Goal: Task Accomplishment & Management: Manage account settings

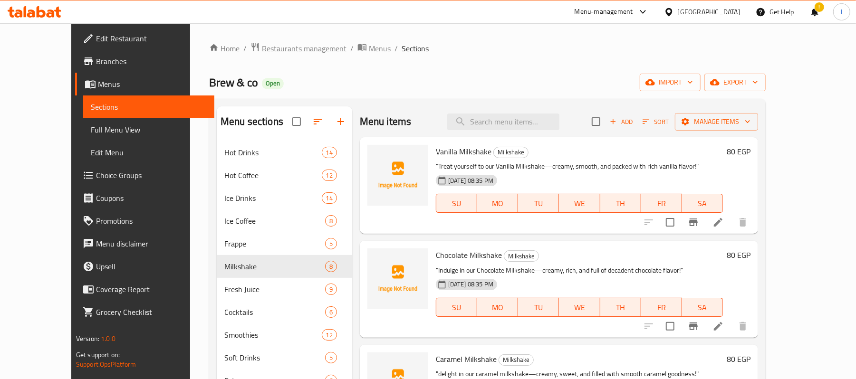
click at [262, 46] on span "Restaurants management" at bounding box center [304, 48] width 85 height 11
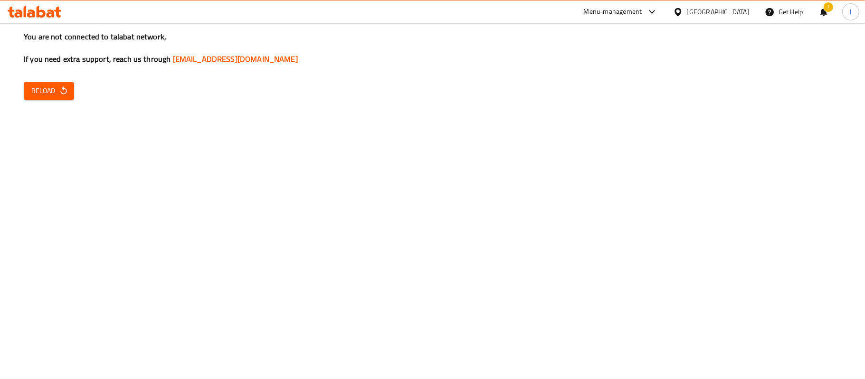
click at [63, 83] on button "Reload" at bounding box center [49, 91] width 50 height 18
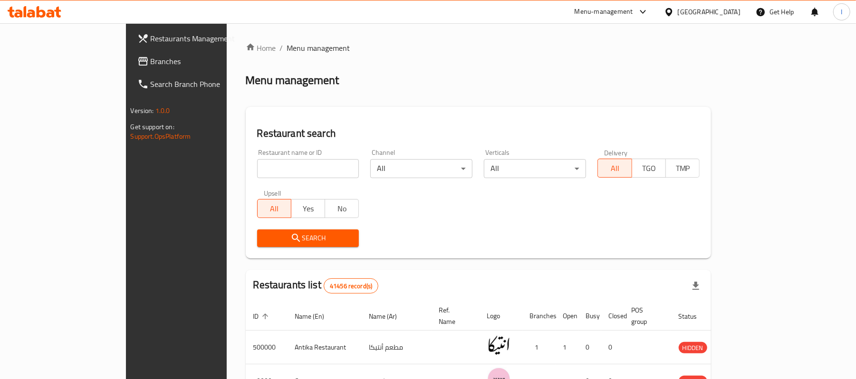
click at [257, 163] on input "search" at bounding box center [308, 168] width 102 height 19
paste input "670431"
type input "670431"
click button "Search" at bounding box center [308, 238] width 102 height 18
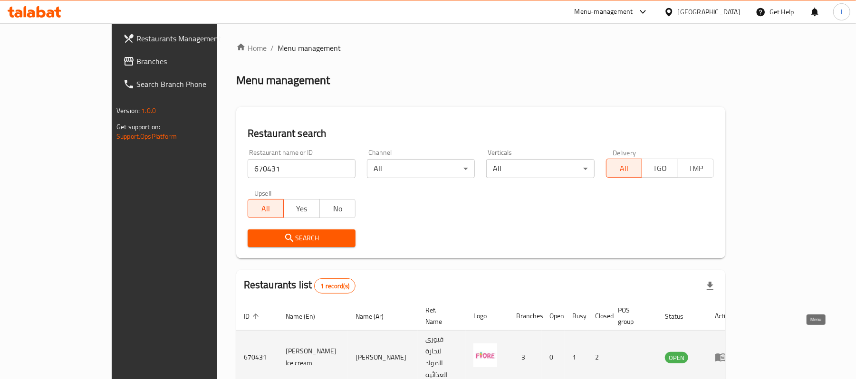
click at [724, 356] on icon "enhanced table" at bounding box center [722, 358] width 3 height 4
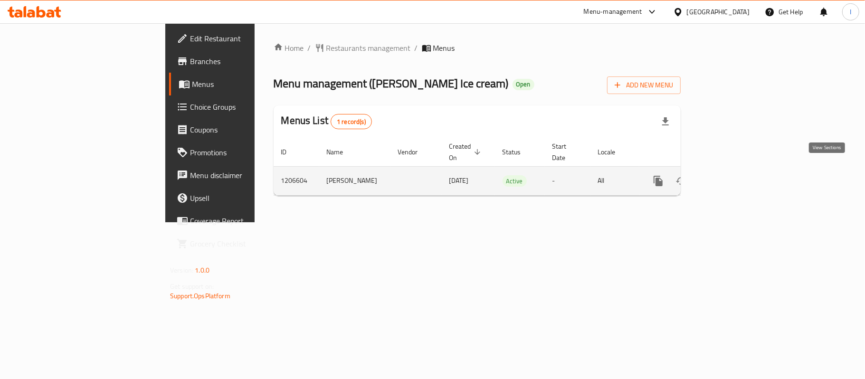
click at [731, 177] on icon "enhanced table" at bounding box center [727, 181] width 9 height 9
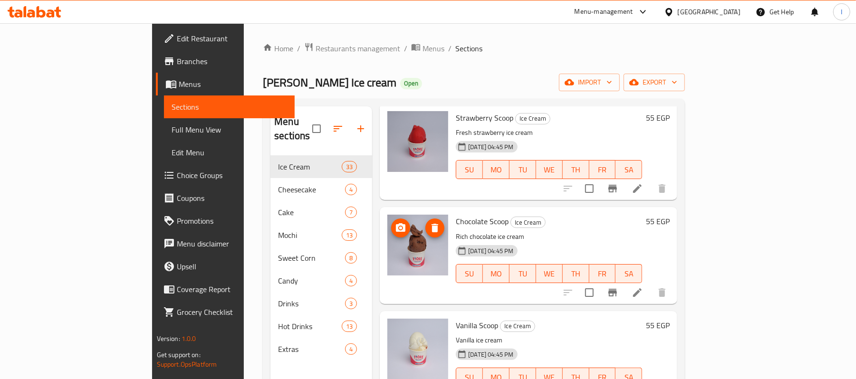
scroll to position [1203, 0]
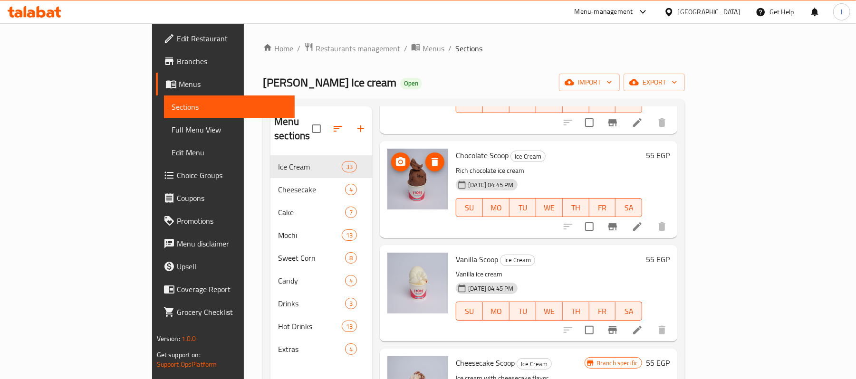
click at [387, 176] on img at bounding box center [417, 179] width 61 height 61
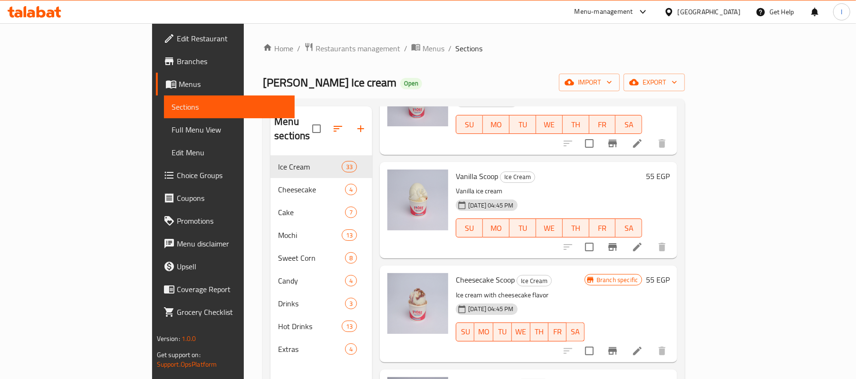
scroll to position [1393, 0]
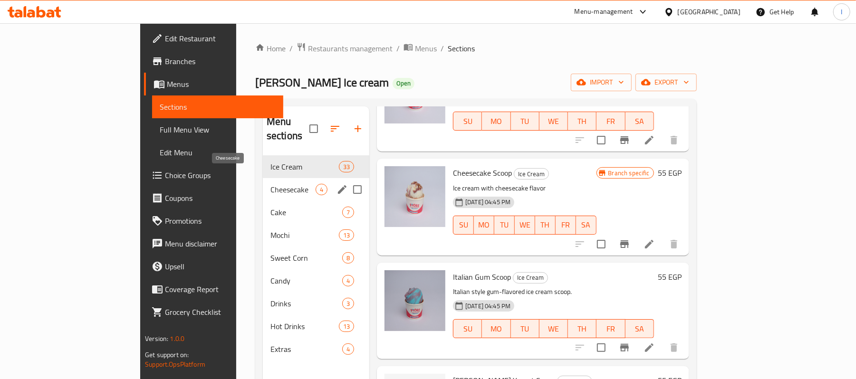
click at [270, 184] on span "Cheesecake" at bounding box center [292, 189] width 45 height 11
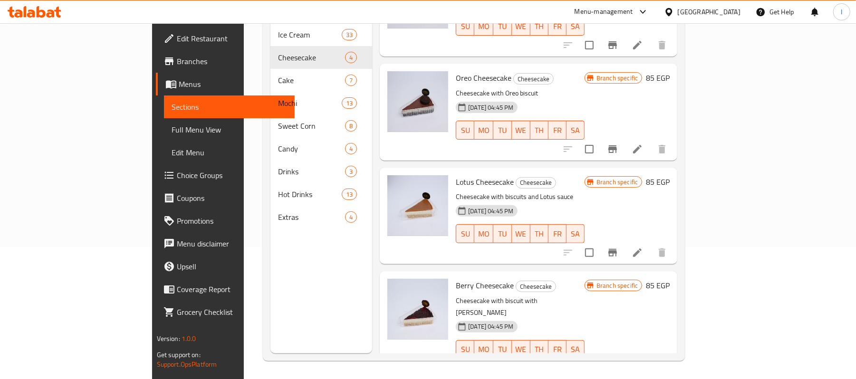
scroll to position [133, 0]
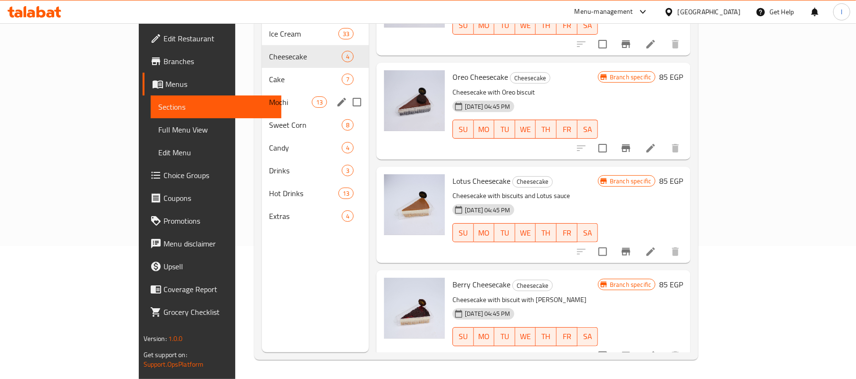
click at [269, 74] on span "Cake" at bounding box center [305, 79] width 73 height 11
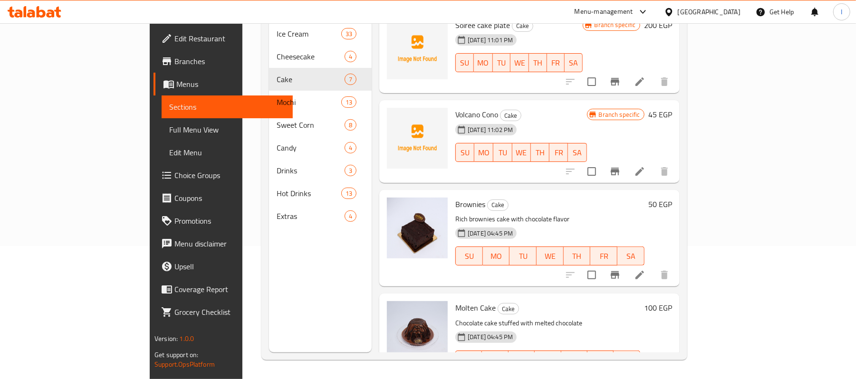
scroll to position [299, 0]
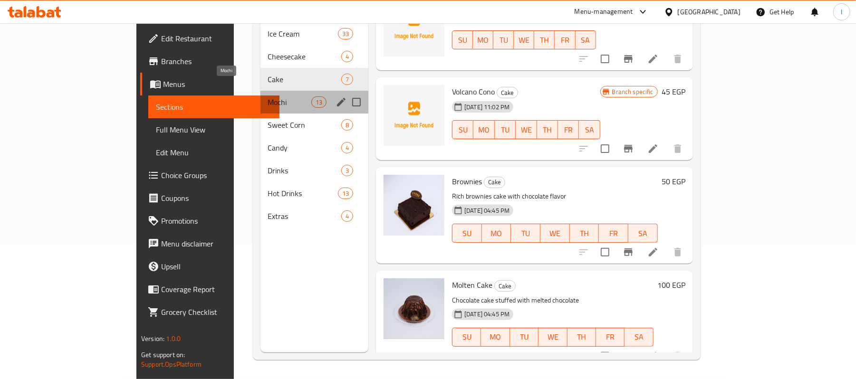
click at [268, 96] on span "Mochi" at bounding box center [289, 101] width 43 height 11
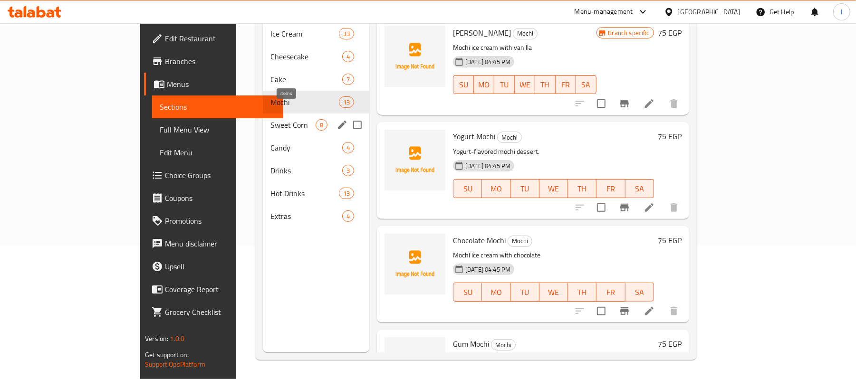
click at [270, 119] on span "Sweet Corn" at bounding box center [292, 124] width 45 height 11
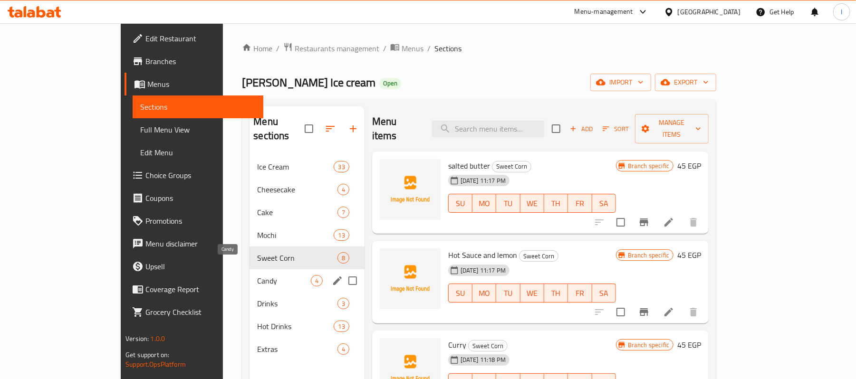
click at [257, 275] on span "Candy" at bounding box center [283, 280] width 53 height 11
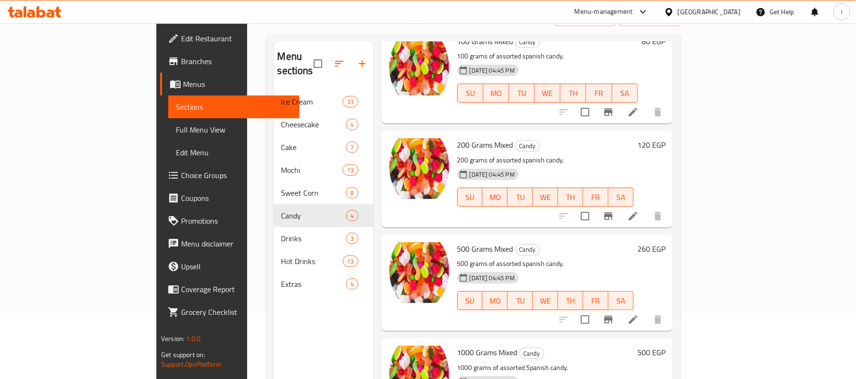
scroll to position [133, 0]
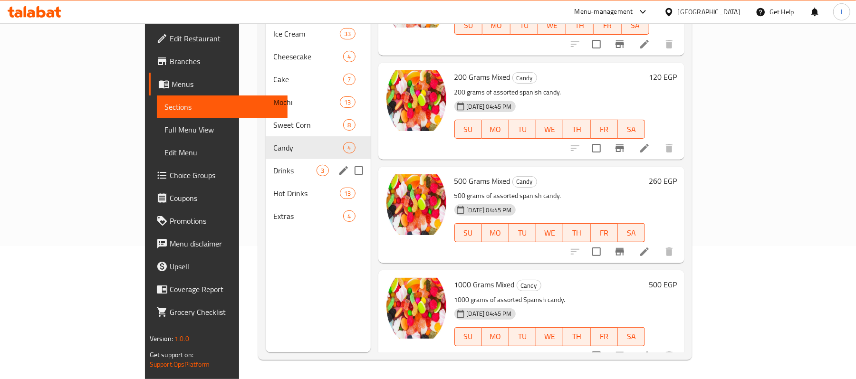
click at [273, 165] on span "Drinks" at bounding box center [294, 170] width 43 height 11
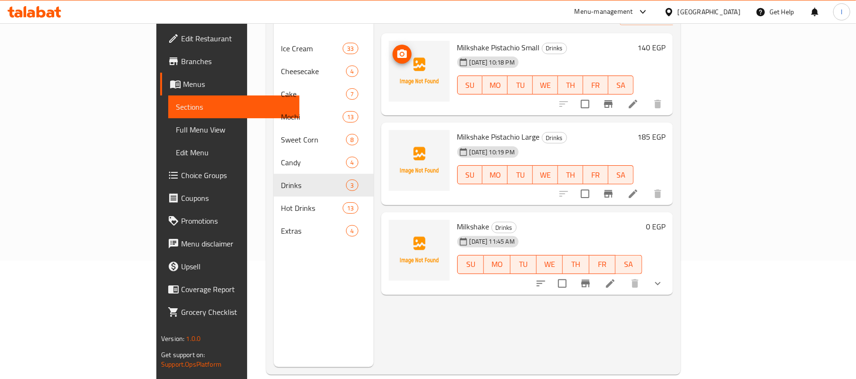
scroll to position [126, 0]
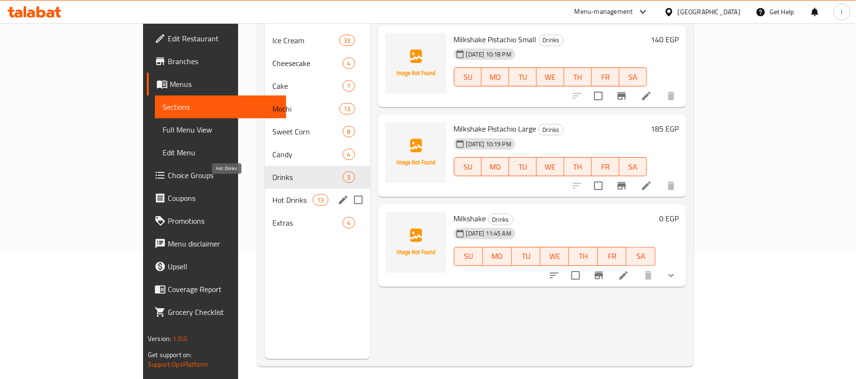
click at [272, 194] on span "Hot Drinks" at bounding box center [292, 199] width 40 height 11
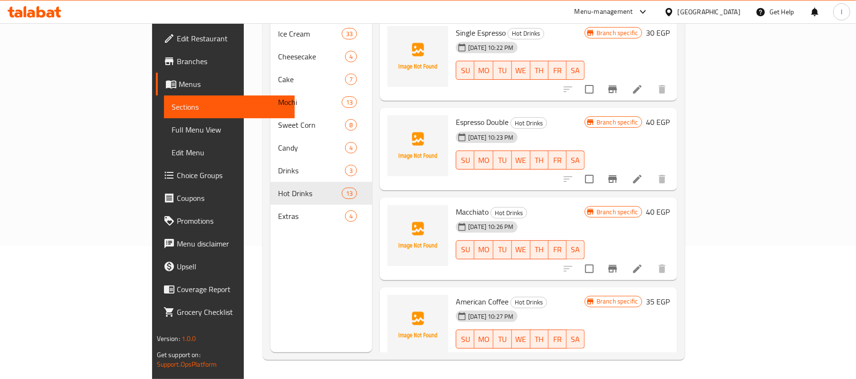
scroll to position [133, 0]
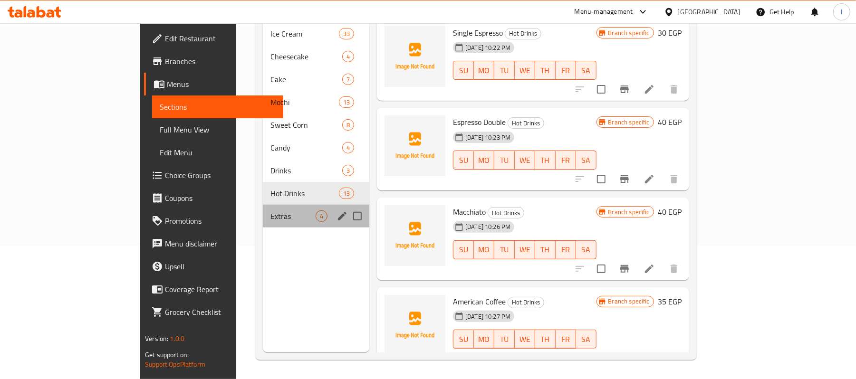
click at [263, 205] on div "Extras 4" at bounding box center [316, 216] width 106 height 23
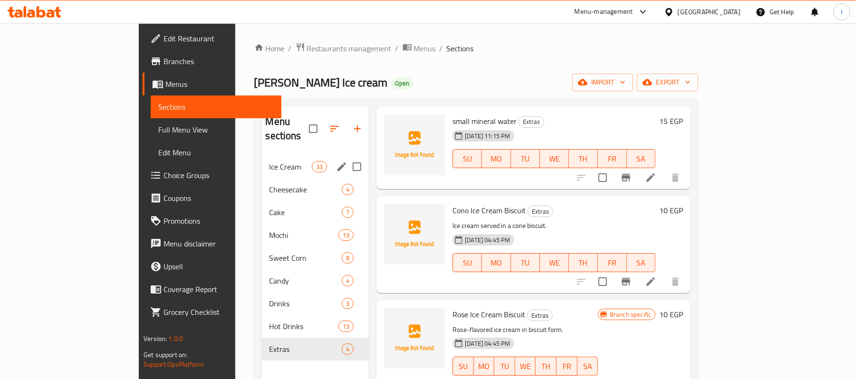
click at [262, 155] on div "Ice Cream 33" at bounding box center [315, 166] width 107 height 23
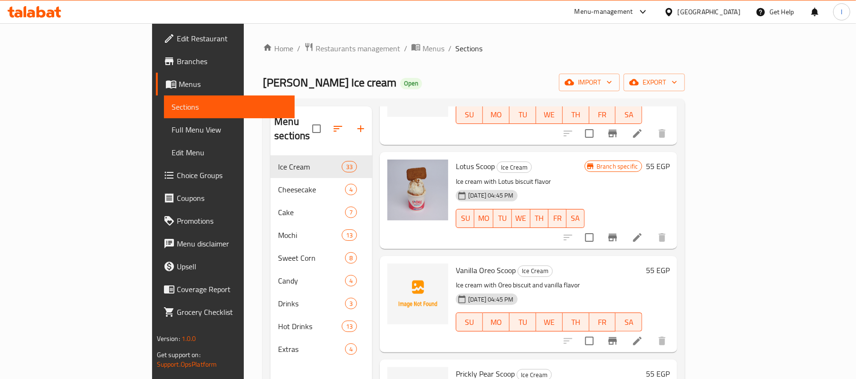
scroll to position [1628, 0]
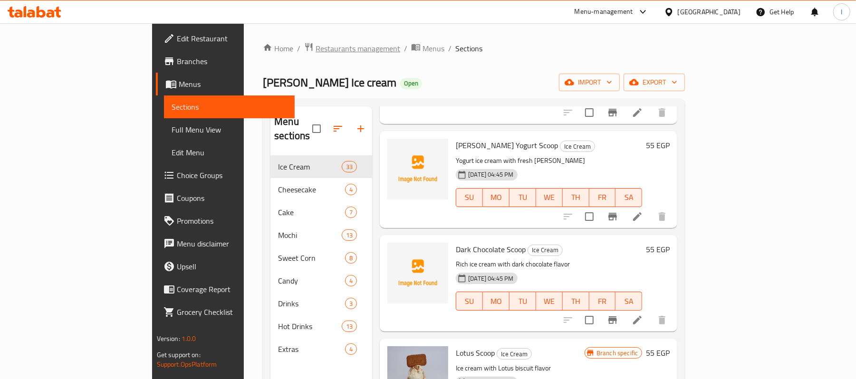
click at [315, 50] on span "Restaurants management" at bounding box center [357, 48] width 85 height 11
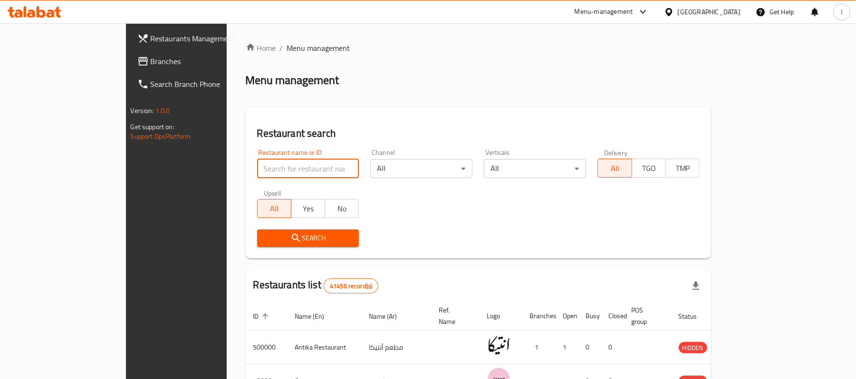
click at [257, 168] on input "search" at bounding box center [308, 168] width 102 height 19
paste input "671741"
type input "671741"
click button "Search" at bounding box center [308, 238] width 102 height 18
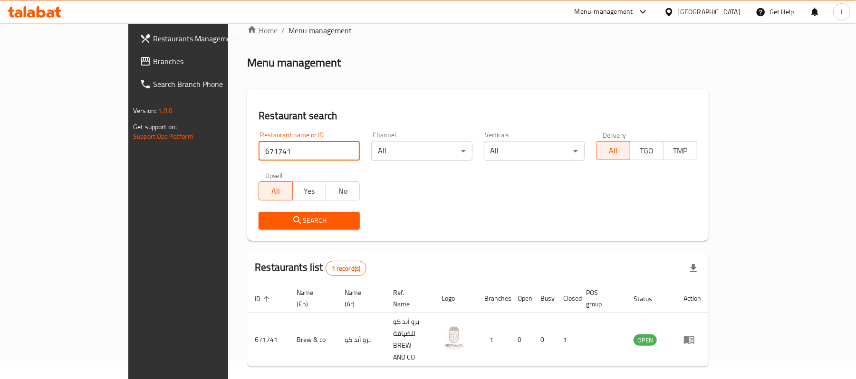
scroll to position [27, 0]
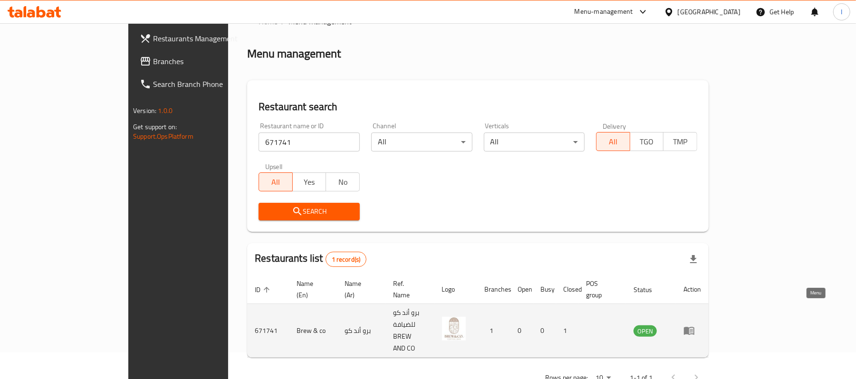
click at [694, 327] on icon "enhanced table" at bounding box center [689, 331] width 10 height 8
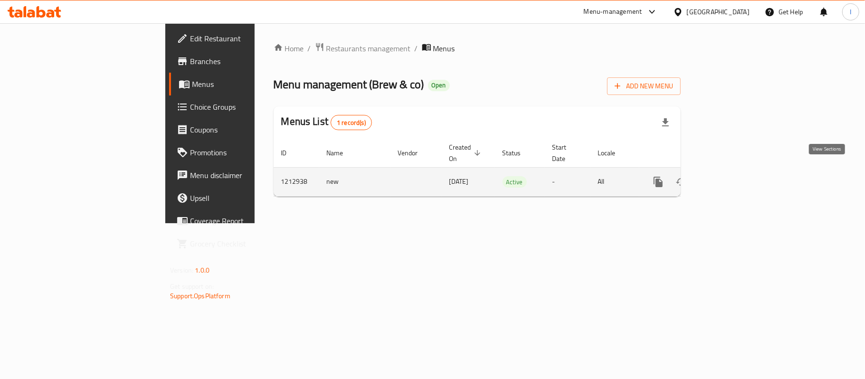
click at [731, 178] on icon "enhanced table" at bounding box center [727, 182] width 9 height 9
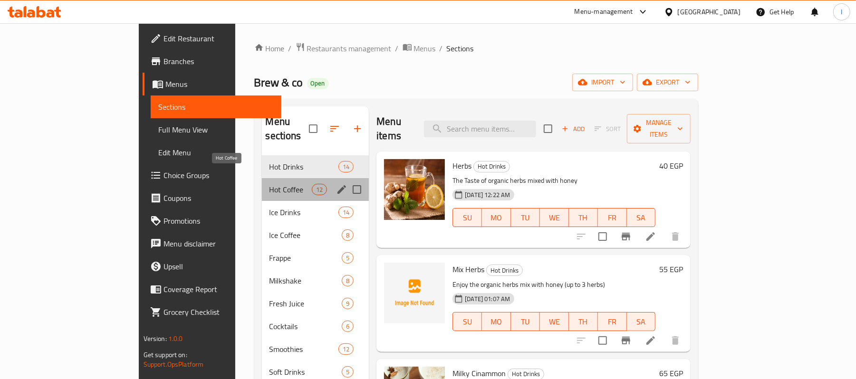
click at [269, 184] on span "Hot Coffee" at bounding box center [290, 189] width 42 height 11
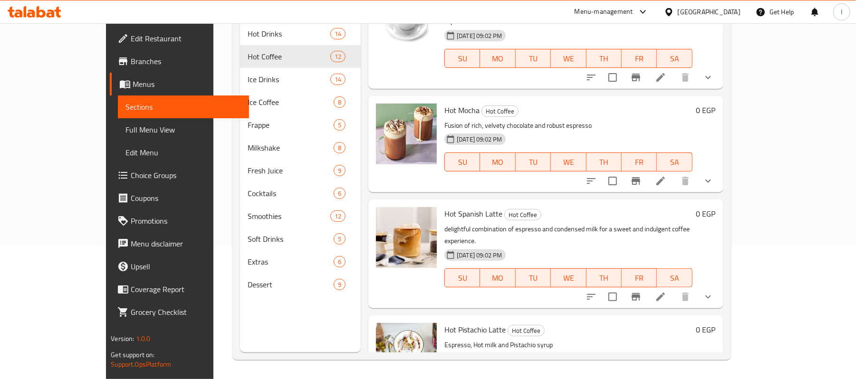
scroll to position [133, 0]
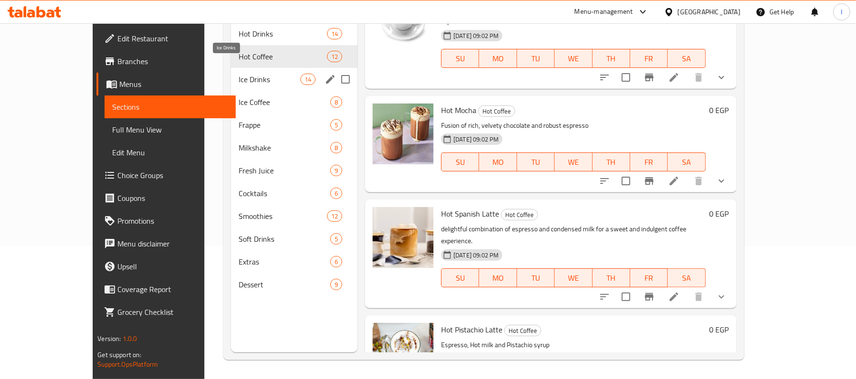
click at [252, 74] on span "Ice Drinks" at bounding box center [269, 79] width 62 height 11
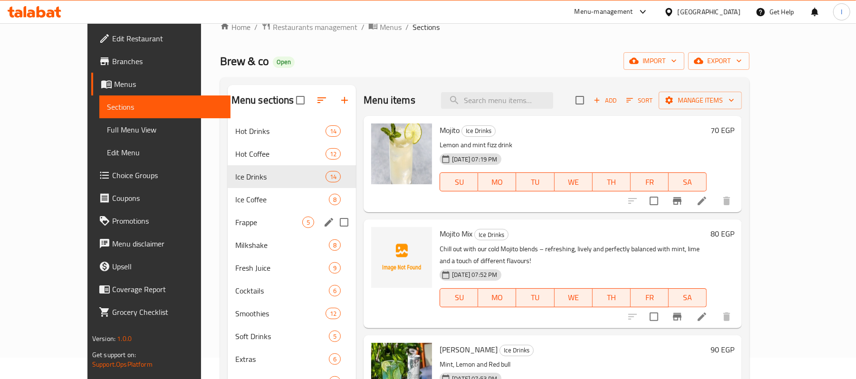
scroll to position [133, 0]
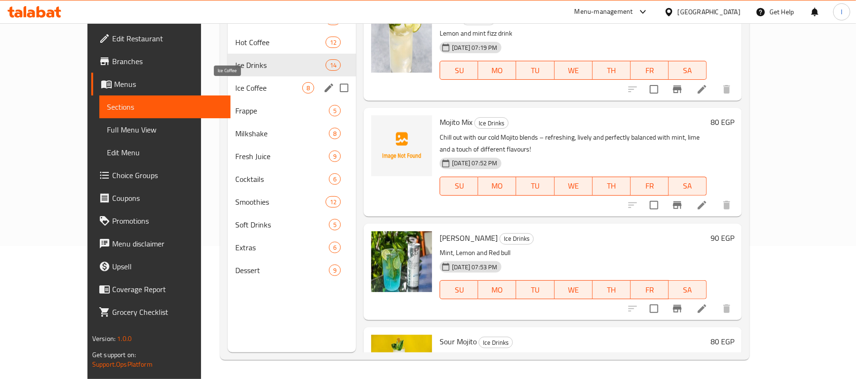
click at [235, 89] on span "Ice Coffee" at bounding box center [268, 87] width 67 height 11
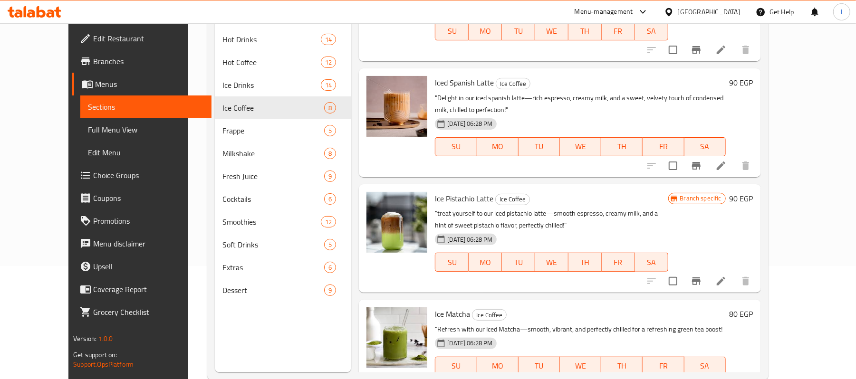
scroll to position [133, 0]
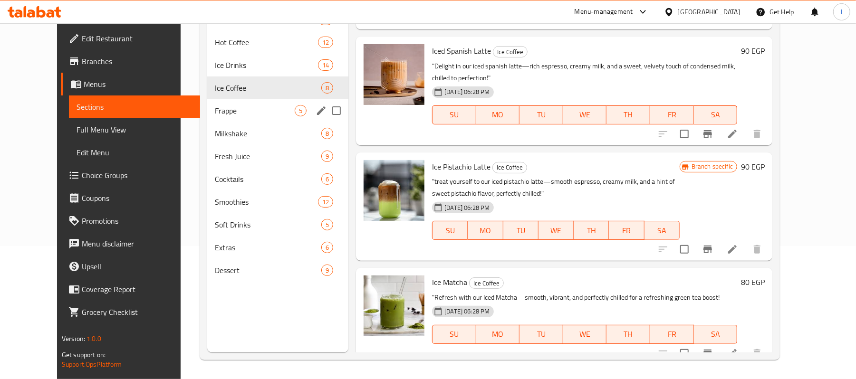
click at [251, 116] on div "Frappe 5" at bounding box center [277, 110] width 141 height 23
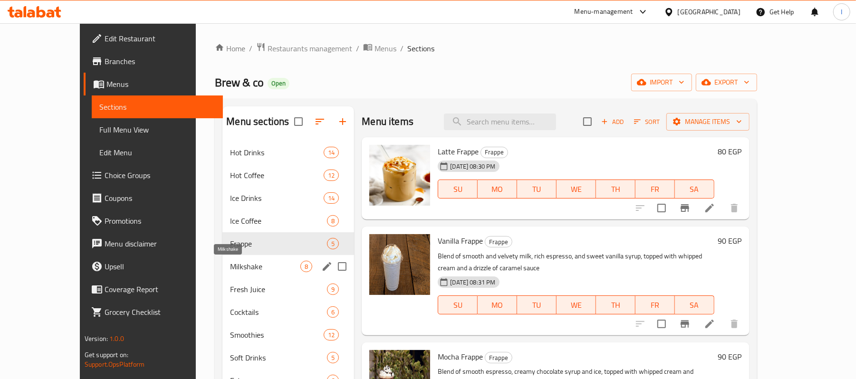
click at [253, 264] on span "Milkshake" at bounding box center [265, 266] width 70 height 11
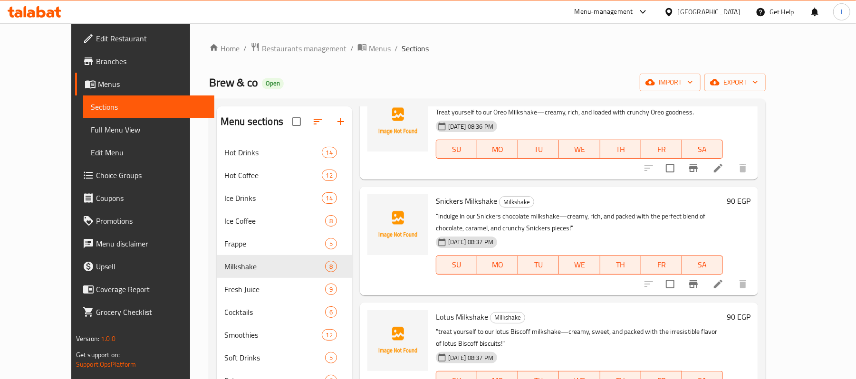
scroll to position [486, 0]
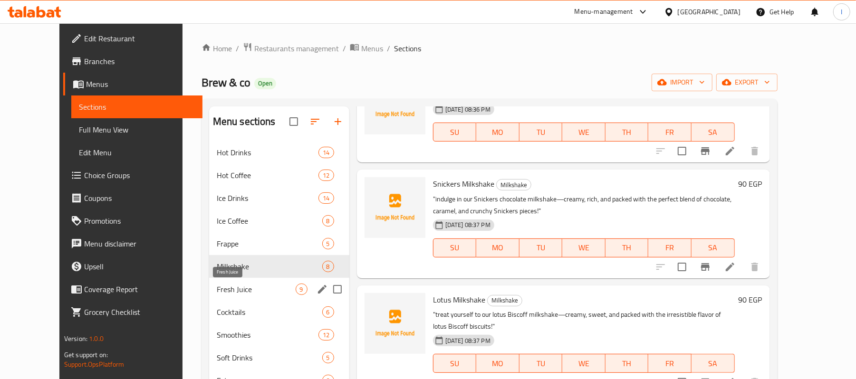
click at [259, 285] on span "Fresh Juice" at bounding box center [256, 289] width 79 height 11
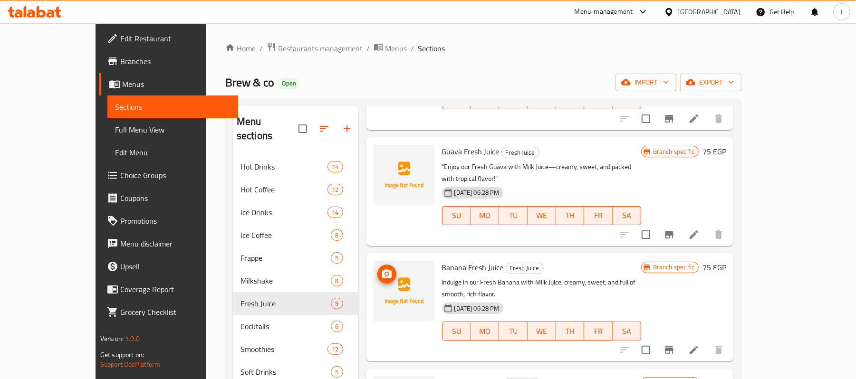
scroll to position [133, 0]
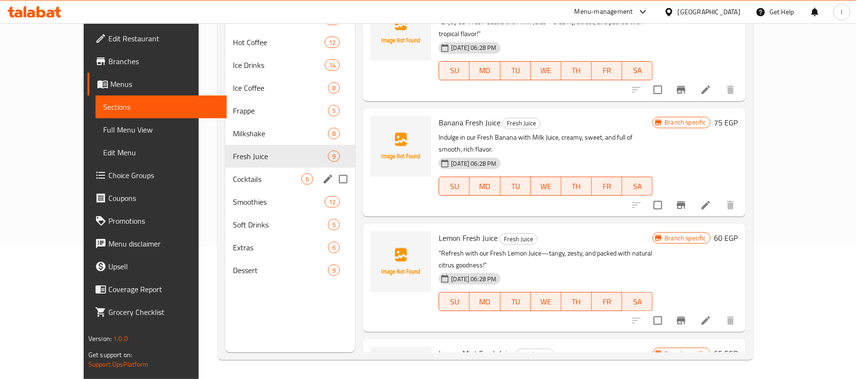
click at [245, 183] on span "Cocktails" at bounding box center [267, 178] width 69 height 11
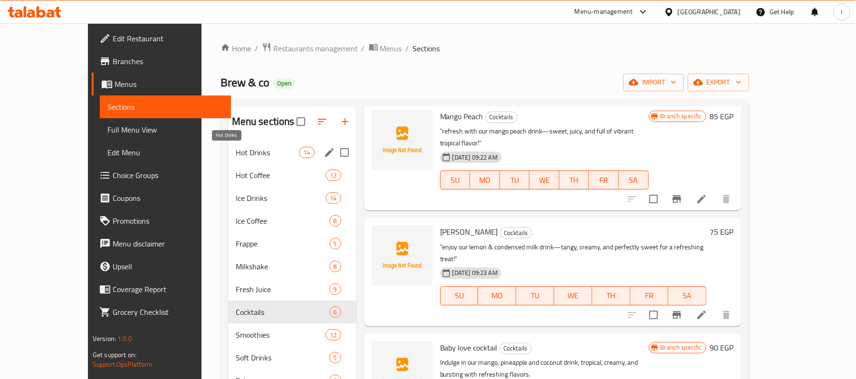
click at [257, 155] on span "Hot Drinks" at bounding box center [268, 152] width 64 height 11
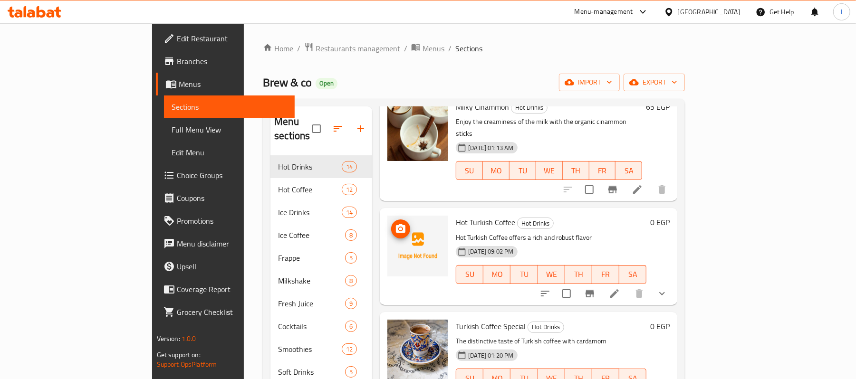
click at [395, 223] on icon "upload picture" at bounding box center [400, 228] width 11 height 11
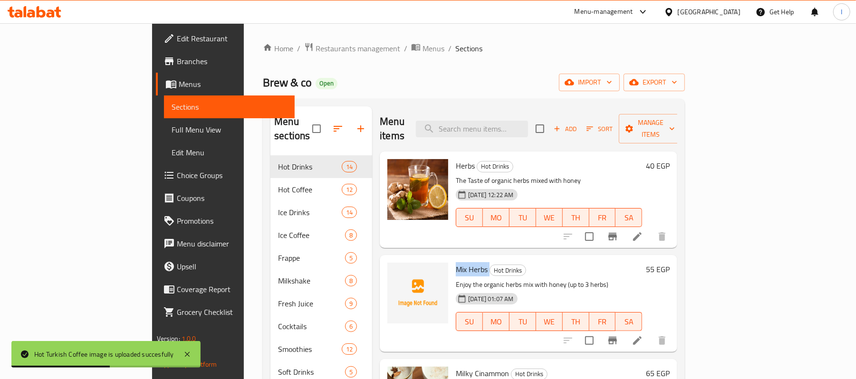
drag, startPoint x: 421, startPoint y: 253, endPoint x: 451, endPoint y: 251, distance: 30.0
click at [456, 263] on h6 "Mix Herbs Hot Drinks" at bounding box center [549, 269] width 186 height 13
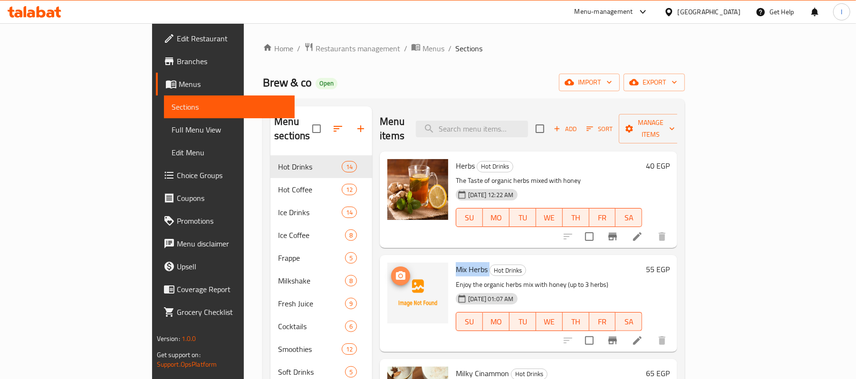
click at [395, 270] on icon "upload picture" at bounding box center [400, 275] width 11 height 11
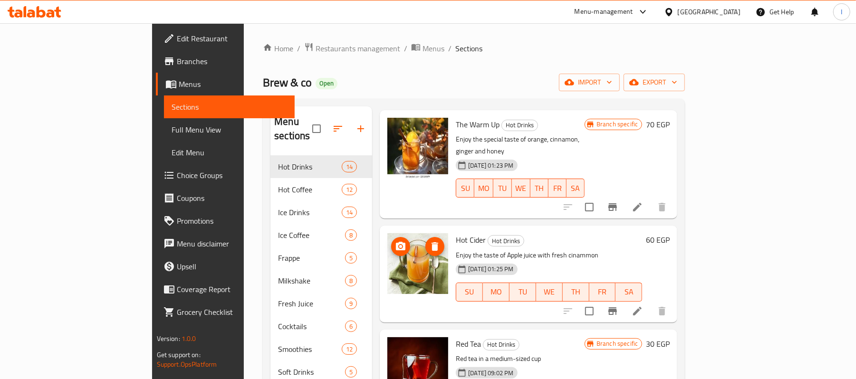
scroll to position [886, 0]
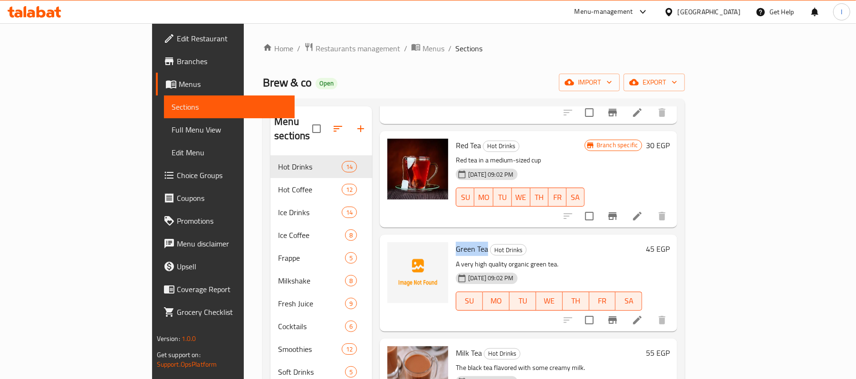
drag, startPoint x: 415, startPoint y: 196, endPoint x: 449, endPoint y: 199, distance: 34.8
click at [452, 238] on div "Green Tea Hot Drinks A very high quality organic green tea. [DATE] 09:02 PM SU …" at bounding box center [549, 282] width 194 height 89
copy span "Green Tea"
click at [391, 250] on span "upload picture" at bounding box center [400, 255] width 19 height 11
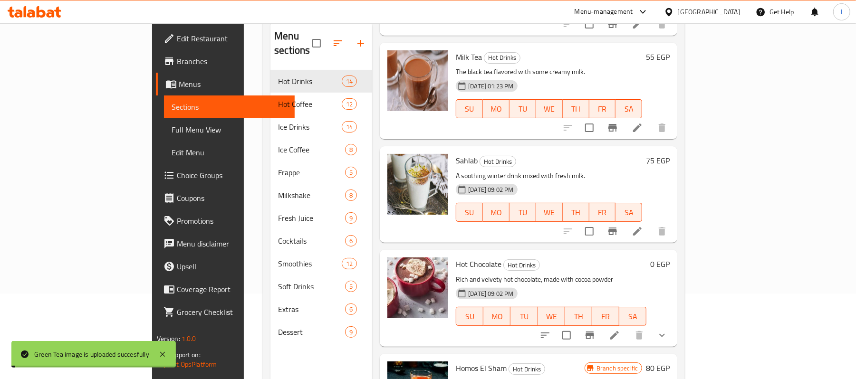
scroll to position [133, 0]
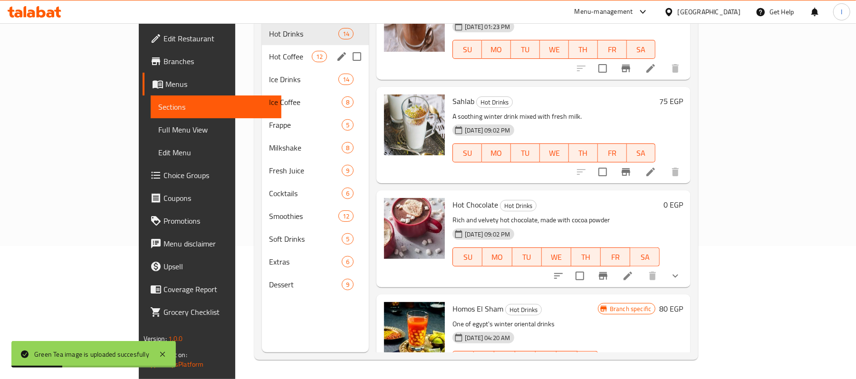
click at [262, 48] on div "Hot Coffee 12" at bounding box center [315, 56] width 107 height 23
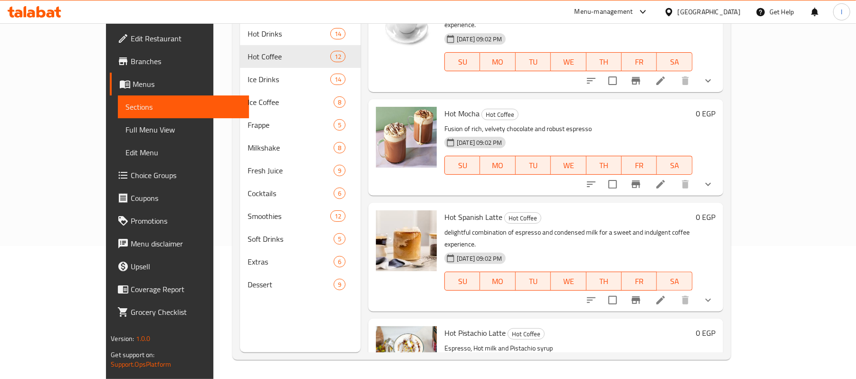
scroll to position [890, 0]
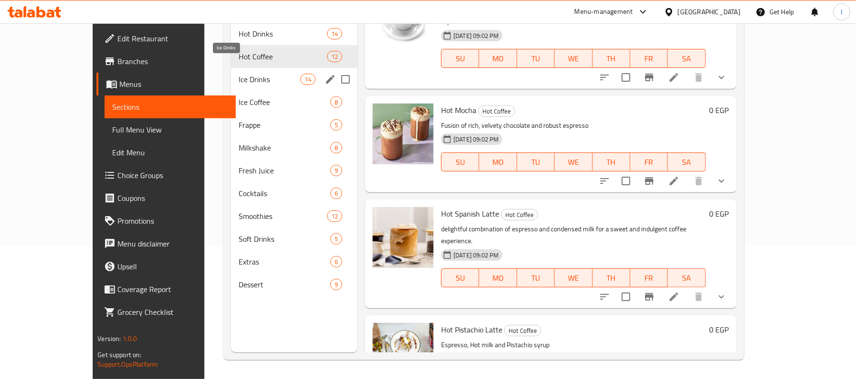
click at [259, 74] on span "Ice Drinks" at bounding box center [269, 79] width 62 height 11
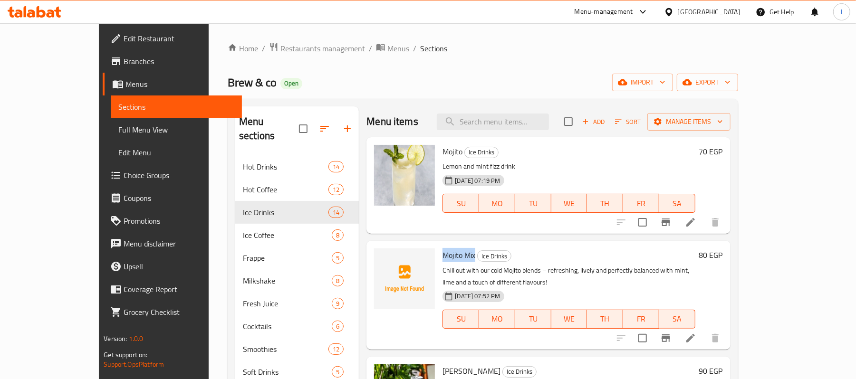
drag, startPoint x: 418, startPoint y: 251, endPoint x: 449, endPoint y: 253, distance: 31.4
click at [449, 253] on span "Mojito Mix" at bounding box center [458, 255] width 33 height 14
copy span "Mojito Mix"
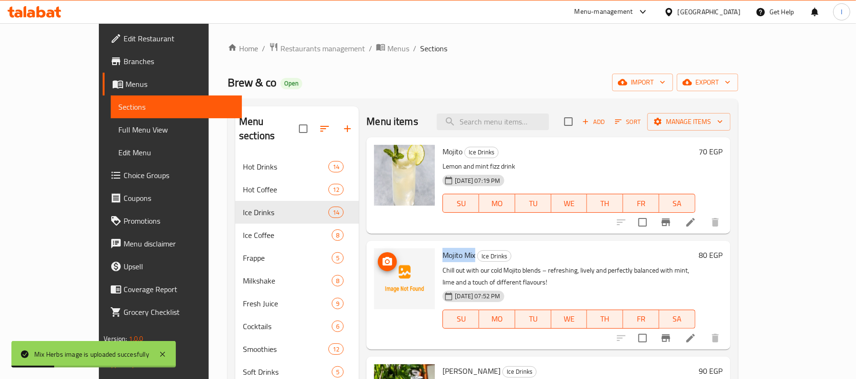
click at [382, 257] on icon "upload picture" at bounding box center [387, 261] width 10 height 9
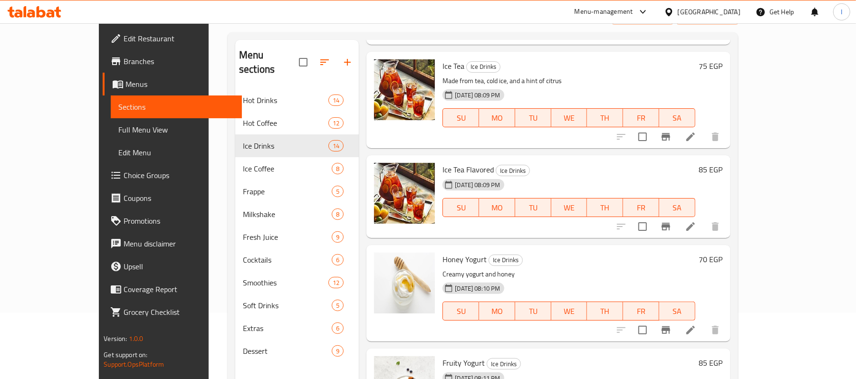
scroll to position [133, 0]
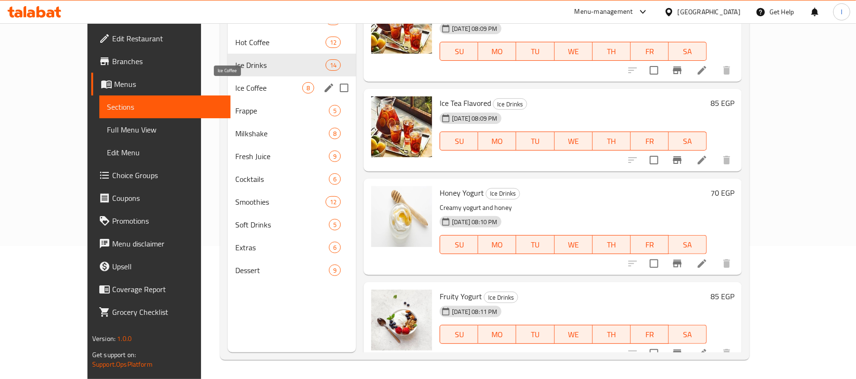
click at [235, 92] on span "Ice Coffee" at bounding box center [268, 87] width 67 height 11
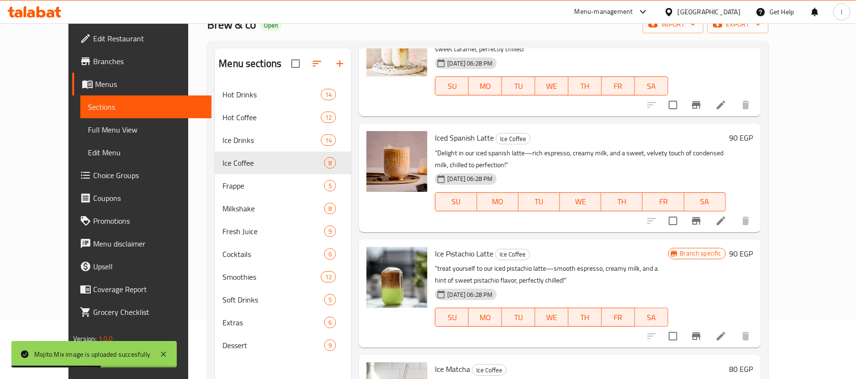
scroll to position [133, 0]
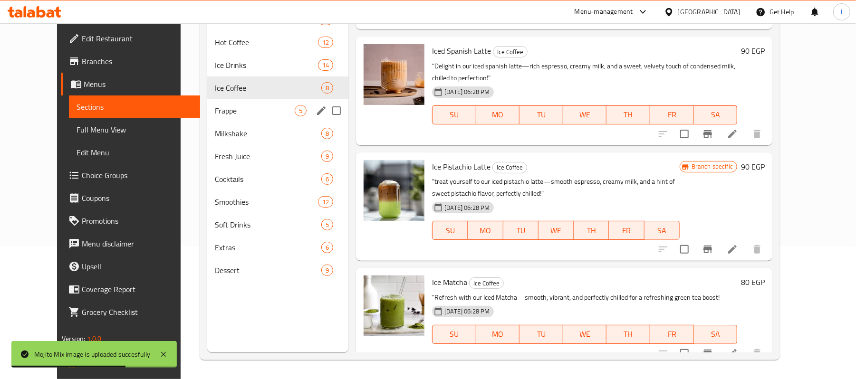
click at [245, 105] on span "Frappe" at bounding box center [255, 110] width 80 height 11
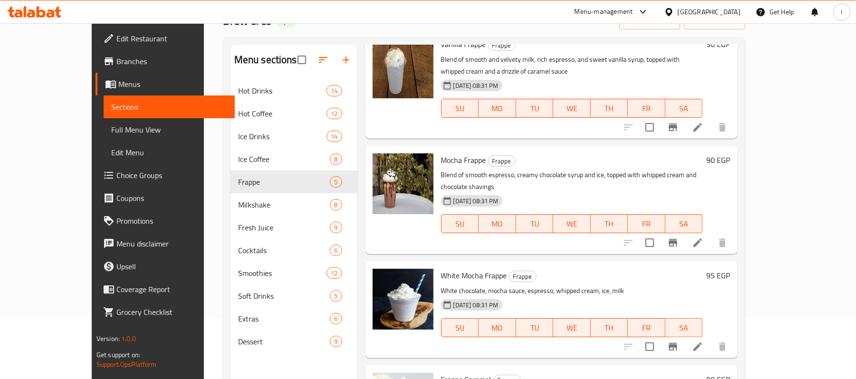
scroll to position [133, 0]
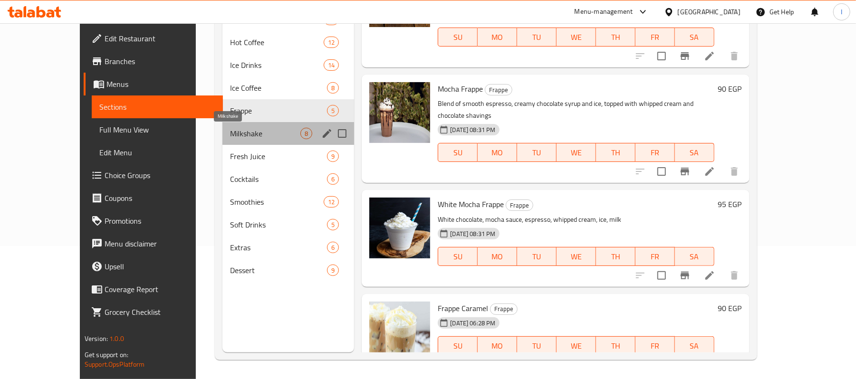
click at [251, 128] on span "Milkshake" at bounding box center [265, 133] width 70 height 11
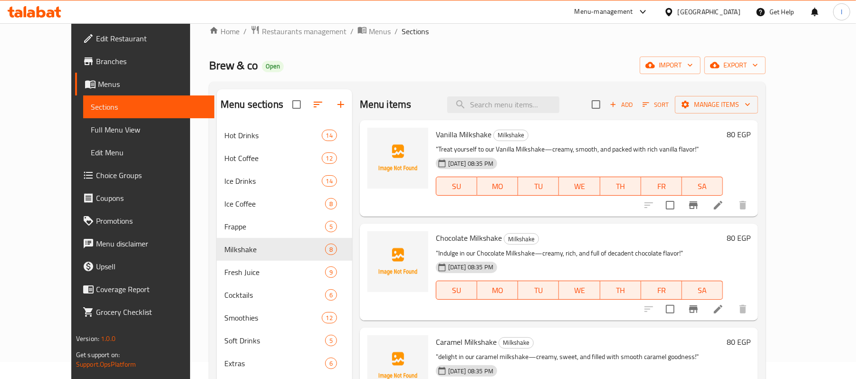
scroll to position [7, 0]
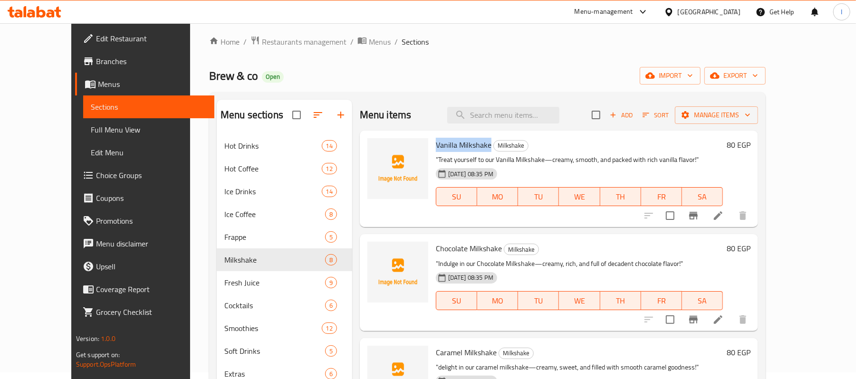
drag, startPoint x: 418, startPoint y: 145, endPoint x: 471, endPoint y: 145, distance: 52.7
click at [471, 145] on span "Vanilla Milkshake" at bounding box center [464, 145] width 56 height 14
copy span "Vanilla Milkshake"
click at [376, 151] on icon "upload picture" at bounding box center [381, 151] width 10 height 9
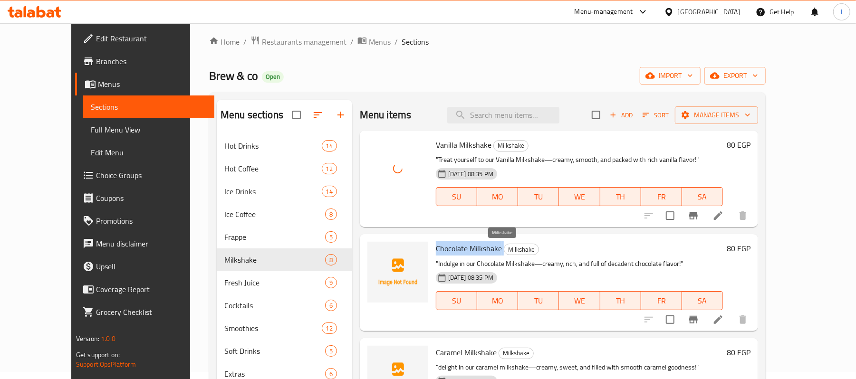
drag, startPoint x: 415, startPoint y: 245, endPoint x: 486, endPoint y: 246, distance: 71.7
click at [486, 246] on div "Chocolate Milkshake Milkshake "Indulge in our Chocolate Milkshake—creamy, rich,…" at bounding box center [579, 282] width 295 height 89
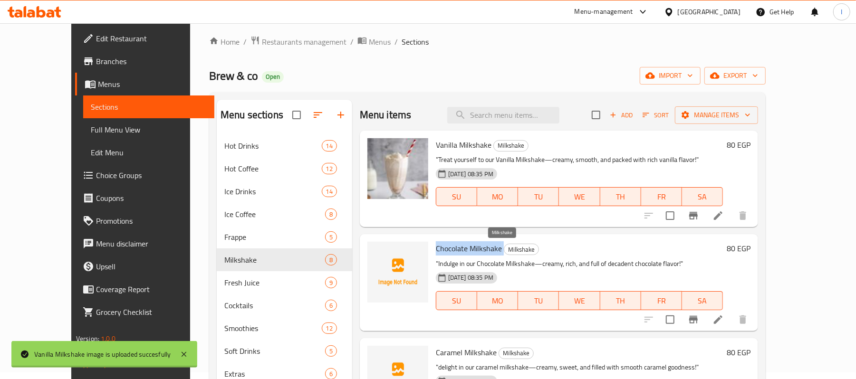
copy h6 "Chocolate Milkshake"
click at [376, 253] on icon "upload picture" at bounding box center [381, 254] width 10 height 9
